Goal: Book appointment/travel/reservation

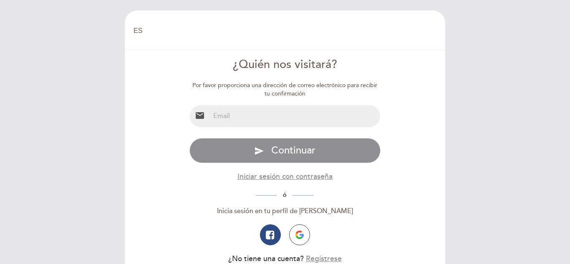
select select "es"
click at [248, 115] on input "email" at bounding box center [295, 116] width 171 height 22
type input "lauracomisarenco@gmail.com"
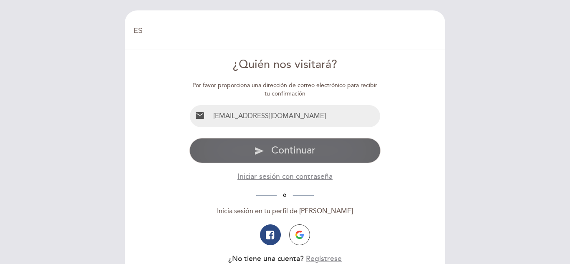
click at [278, 147] on span "Continuar" at bounding box center [293, 150] width 44 height 12
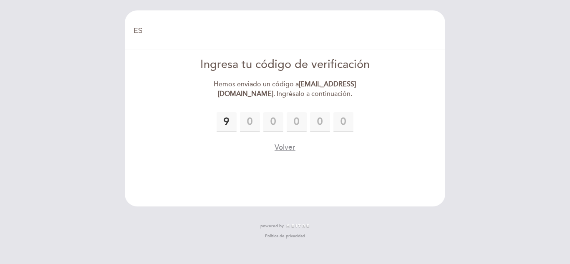
type input "9"
type input "0"
type input "6"
type input "8"
type input "7"
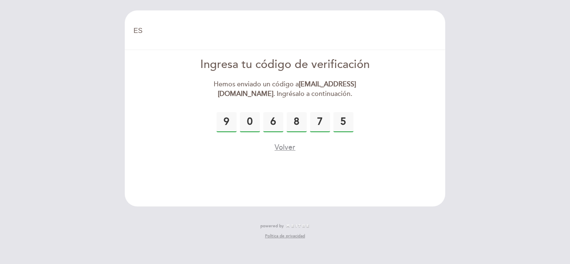
type input "5"
click at [399, 144] on form "Ingresa tu código de verificación Hemos enviado un código a lauracomisarenco@gm…" at bounding box center [285, 105] width 309 height 96
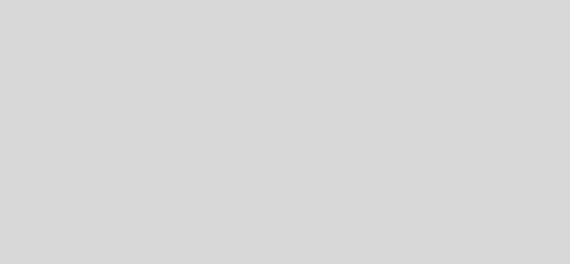
select select "es"
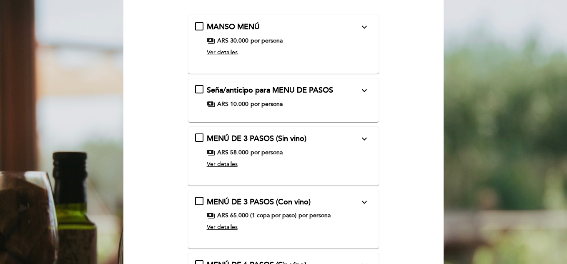
scroll to position [93, 0]
click at [226, 52] on span "Ver detalles" at bounding box center [222, 51] width 31 height 7
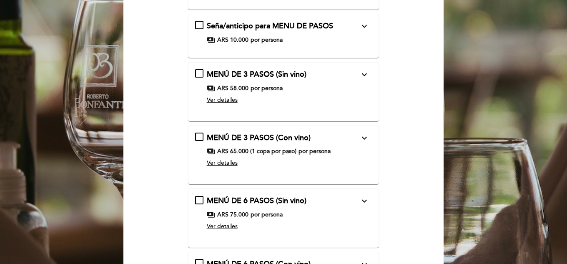
scroll to position [374, 0]
click at [221, 96] on span "Ver detalles" at bounding box center [222, 99] width 31 height 7
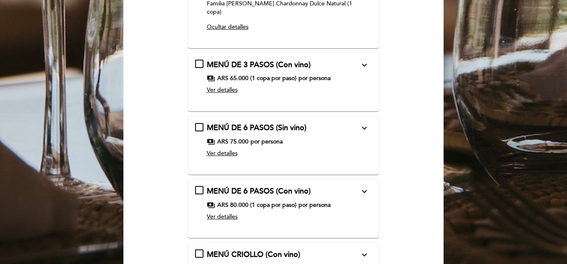
scroll to position [921, 0]
click at [222, 86] on span "Ver detalles" at bounding box center [222, 89] width 31 height 7
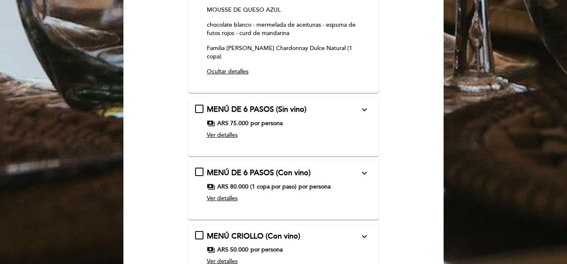
scroll to position [1414, 0]
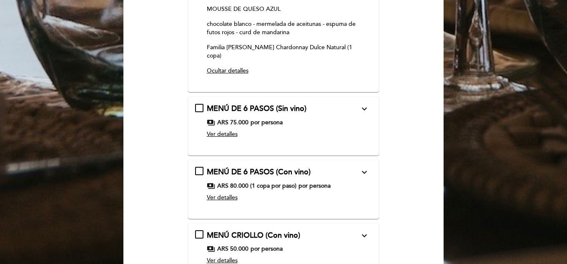
click at [223, 131] on span "Ver detalles" at bounding box center [222, 134] width 31 height 7
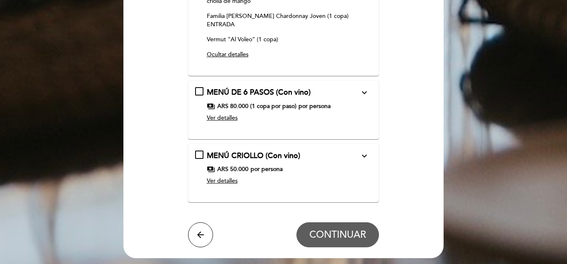
scroll to position [2185, 0]
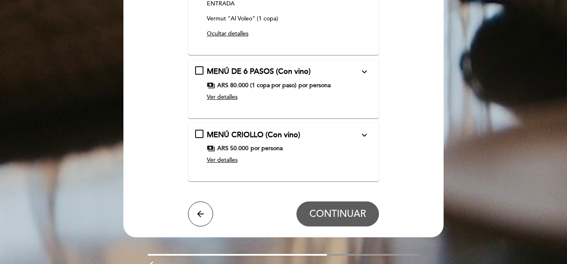
click at [224, 156] on span "Ver detalles" at bounding box center [222, 159] width 31 height 7
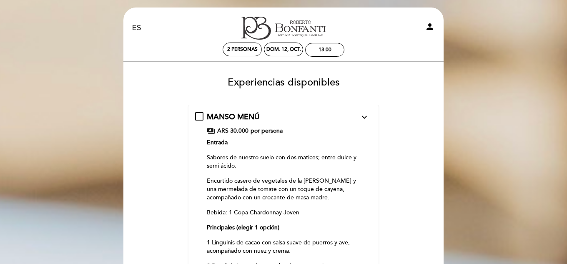
scroll to position [0, 0]
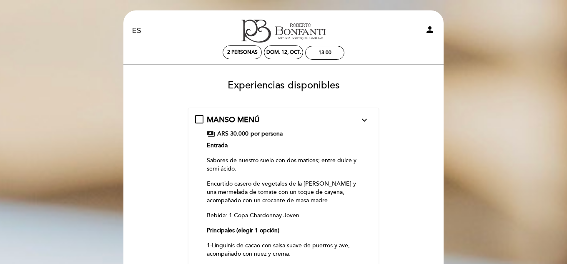
click at [245, 167] on p "Sabores de nuestro suelo con dos matices; entre dulce y semi ácido." at bounding box center [283, 164] width 153 height 17
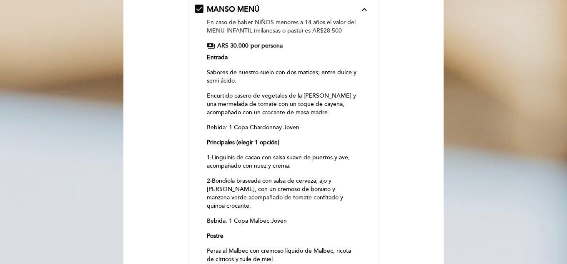
scroll to position [111, 0]
click at [284, 61] on p "Entrada" at bounding box center [283, 57] width 153 height 8
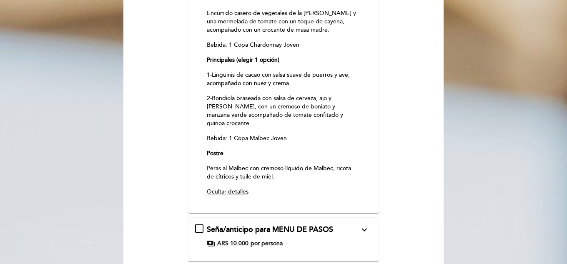
scroll to position [171, 0]
click at [282, 164] on p "Peras al Malbec con cremoso líquido de Malbec, ricota de cítricos y tuile de mi…" at bounding box center [283, 172] width 153 height 17
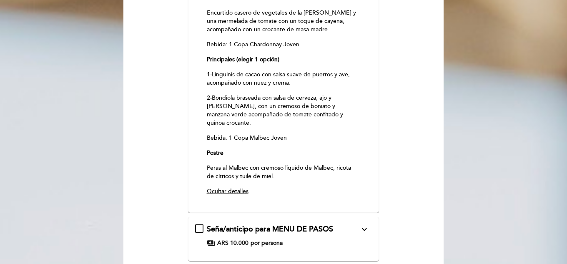
click at [284, 176] on div "MANSO MENÚ expand_less En caso de haber NIÑOS menores a 14 años el valor del ME…" at bounding box center [283, 60] width 177 height 278
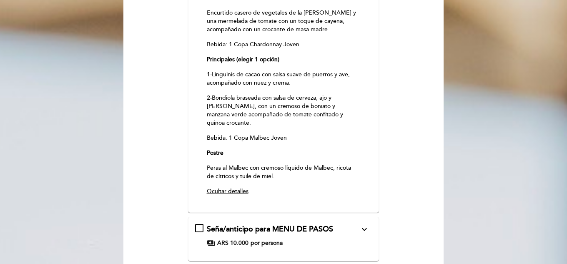
drag, startPoint x: 284, startPoint y: 176, endPoint x: 177, endPoint y: 184, distance: 107.5
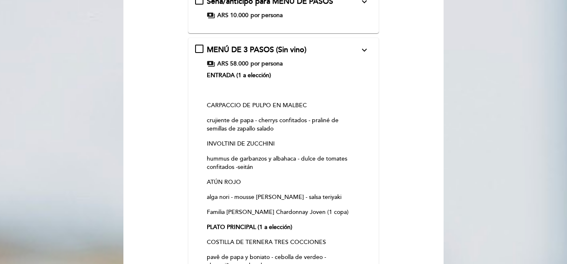
scroll to position [399, 0]
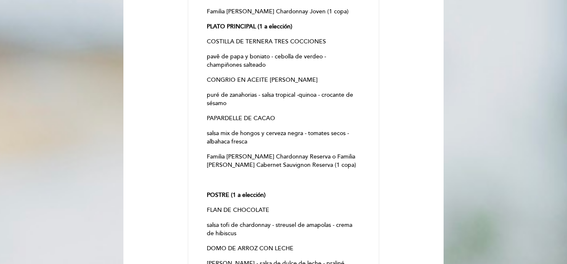
scroll to position [600, 0]
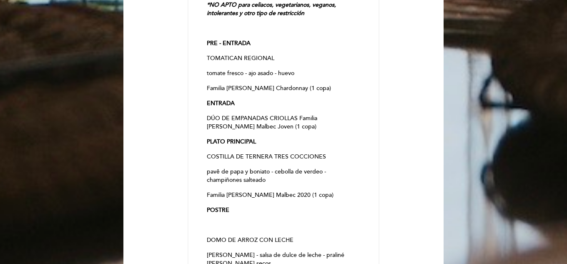
scroll to position [2339, 0]
